Goal: Use online tool/utility

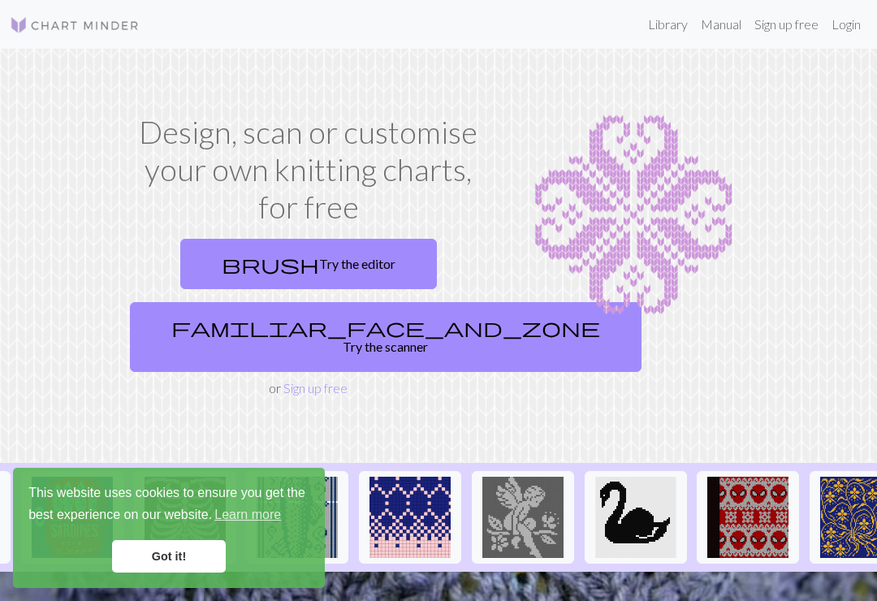
click at [249, 260] on link "brush Try the editor" at bounding box center [308, 264] width 257 height 50
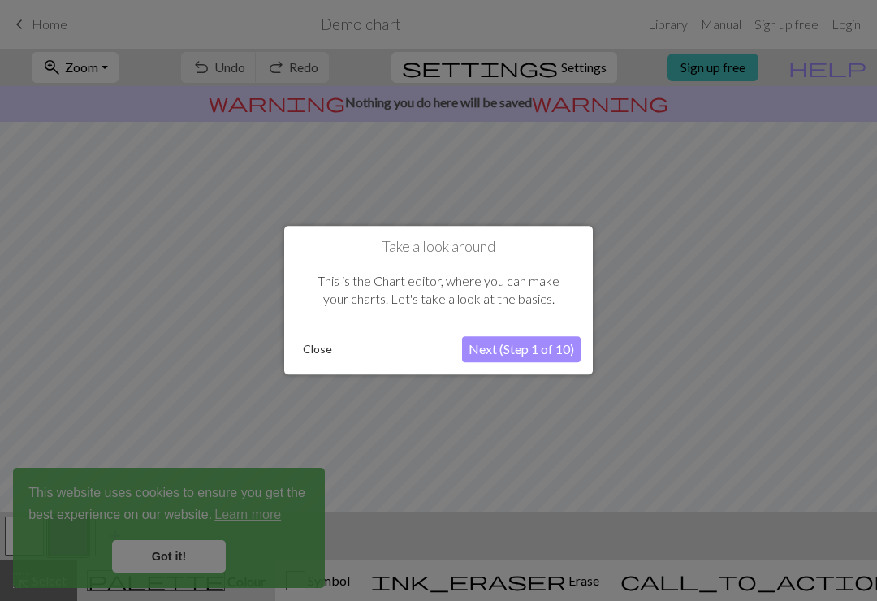
click at [569, 348] on button "Next (Step 1 of 10)" at bounding box center [521, 350] width 119 height 26
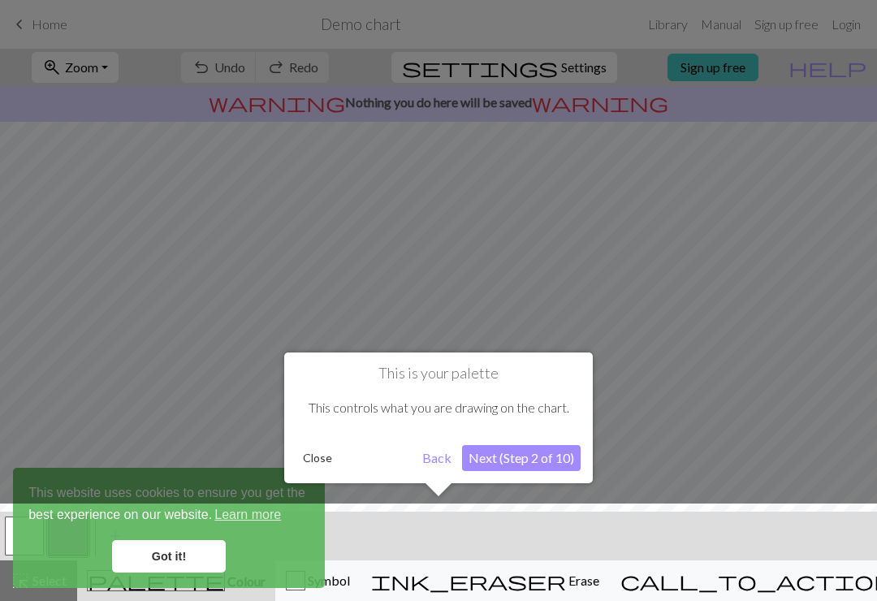
click at [314, 463] on button "Close" at bounding box center [317, 458] width 42 height 24
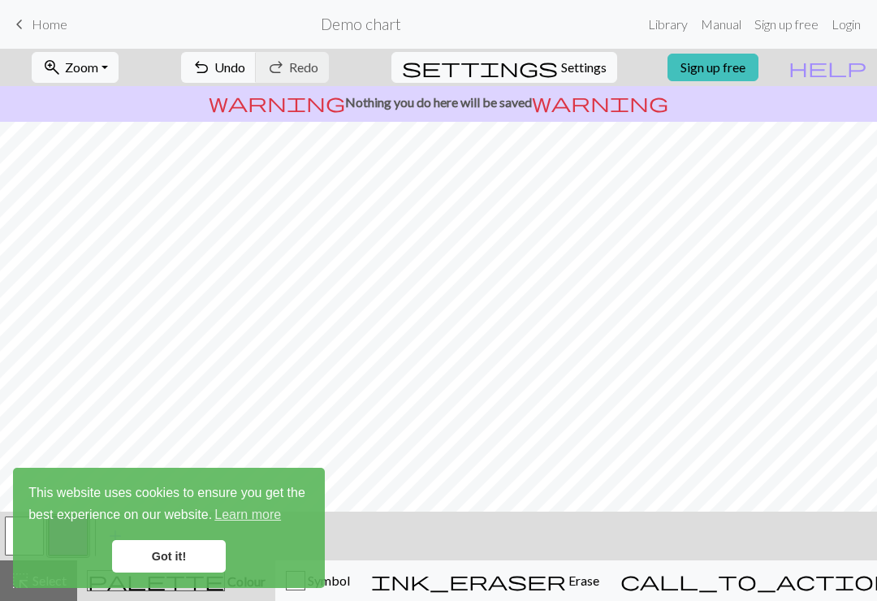
click at [257, 72] on button "undo Undo Undo" at bounding box center [219, 67] width 76 height 31
click at [211, 67] on span "undo" at bounding box center [201, 67] width 19 height 23
click at [154, 540] on link "Got it!" at bounding box center [169, 556] width 114 height 32
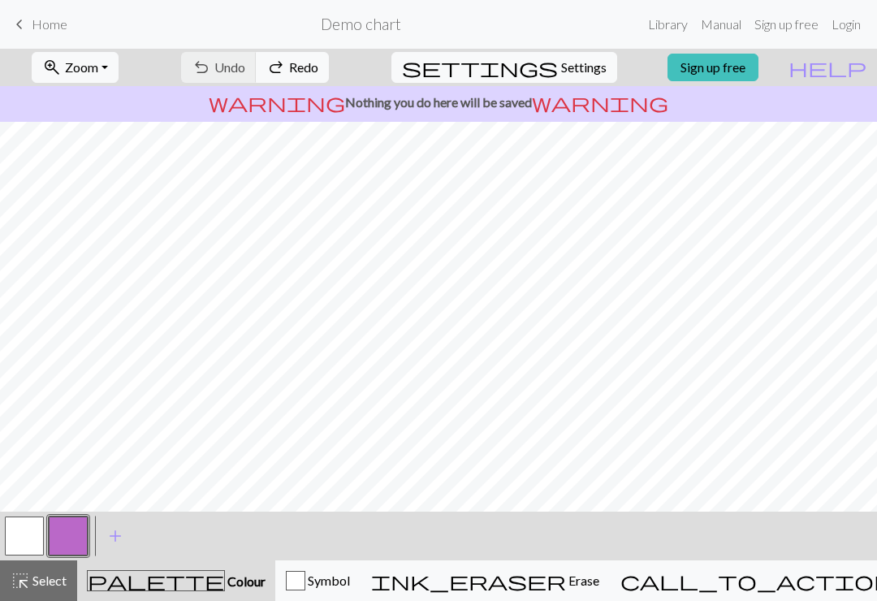
click at [24, 595] on button "highlight_alt Select Select" at bounding box center [38, 580] width 77 height 41
click at [25, 574] on span "highlight_alt" at bounding box center [20, 580] width 19 height 23
click at [768, 592] on button "call_to_action Knitting mode Knitting mode" at bounding box center [798, 580] width 376 height 41
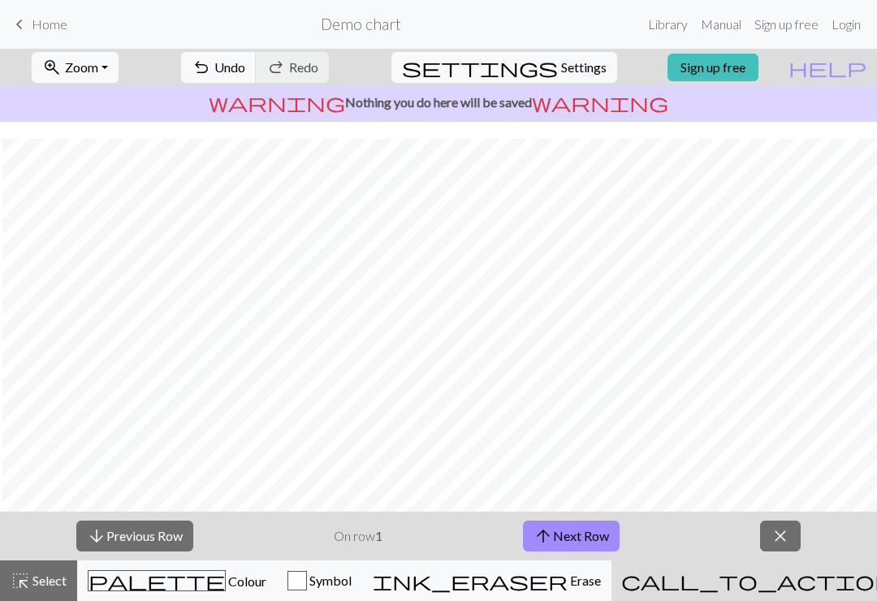
scroll to position [302, 0]
click at [611, 538] on button "arrow_upward Next Row" at bounding box center [571, 536] width 97 height 31
click at [611, 540] on button "arrow_upward Next Row" at bounding box center [571, 536] width 97 height 31
click at [610, 540] on button "arrow_upward Next Row" at bounding box center [571, 536] width 97 height 31
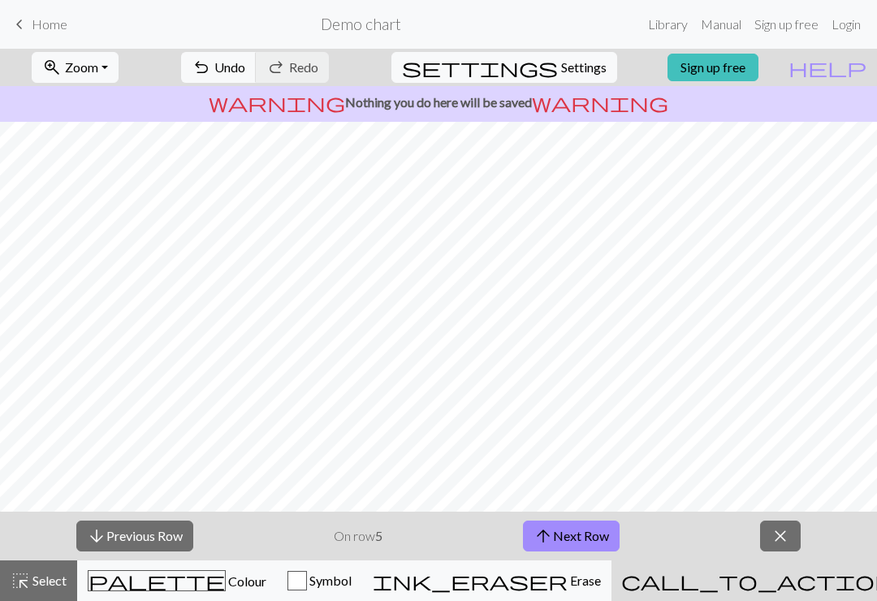
click at [113, 540] on button "arrow_downward Previous Row" at bounding box center [134, 536] width 117 height 31
click at [123, 536] on button "arrow_downward Previous Row" at bounding box center [134, 536] width 117 height 31
click at [122, 535] on button "arrow_downward Previous Row" at bounding box center [134, 536] width 117 height 31
click at [126, 534] on button "arrow_downward Previous Row" at bounding box center [134, 536] width 117 height 31
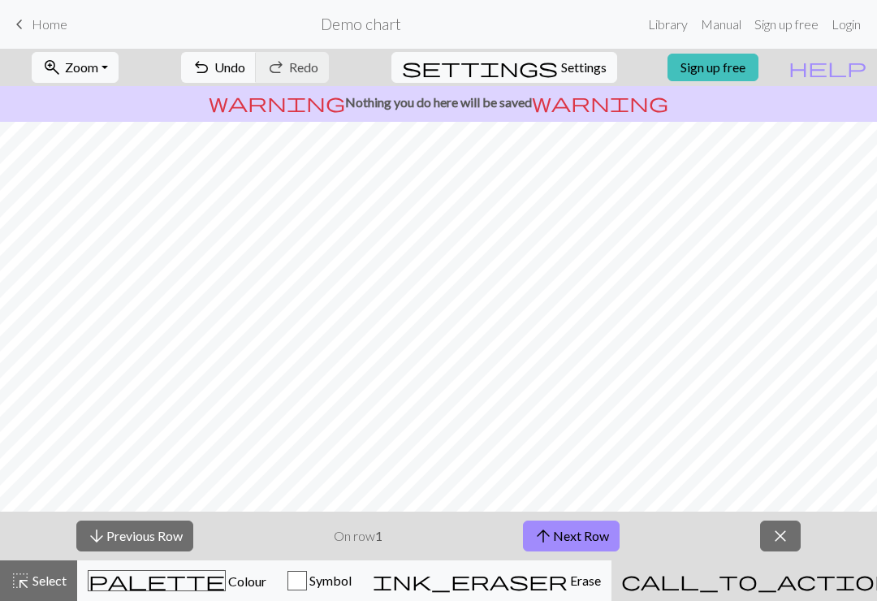
click at [125, 534] on button "arrow_downward Previous Row" at bounding box center [134, 536] width 117 height 31
click at [125, 536] on button "arrow_downward Previous Row" at bounding box center [134, 536] width 117 height 31
click at [767, 544] on button "close" at bounding box center [780, 536] width 41 height 31
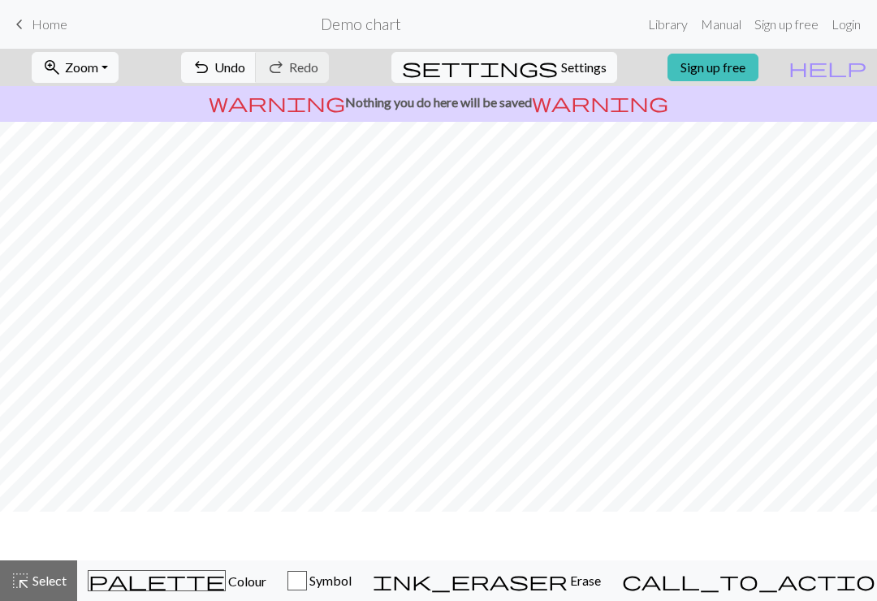
scroll to position [253, 0]
click at [742, 585] on span "call_to_action" at bounding box center [758, 580] width 273 height 23
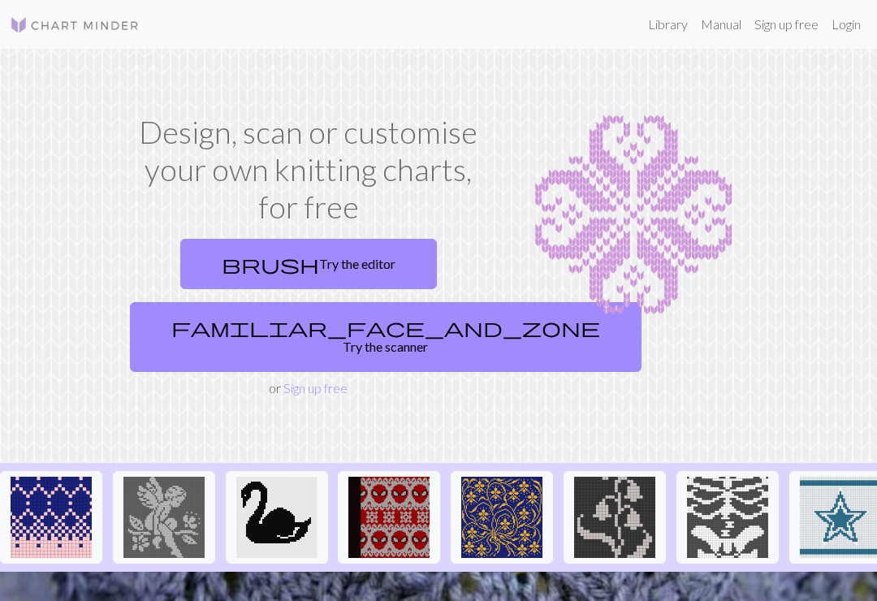
scroll to position [0, 683]
